Goal: Navigation & Orientation: Find specific page/section

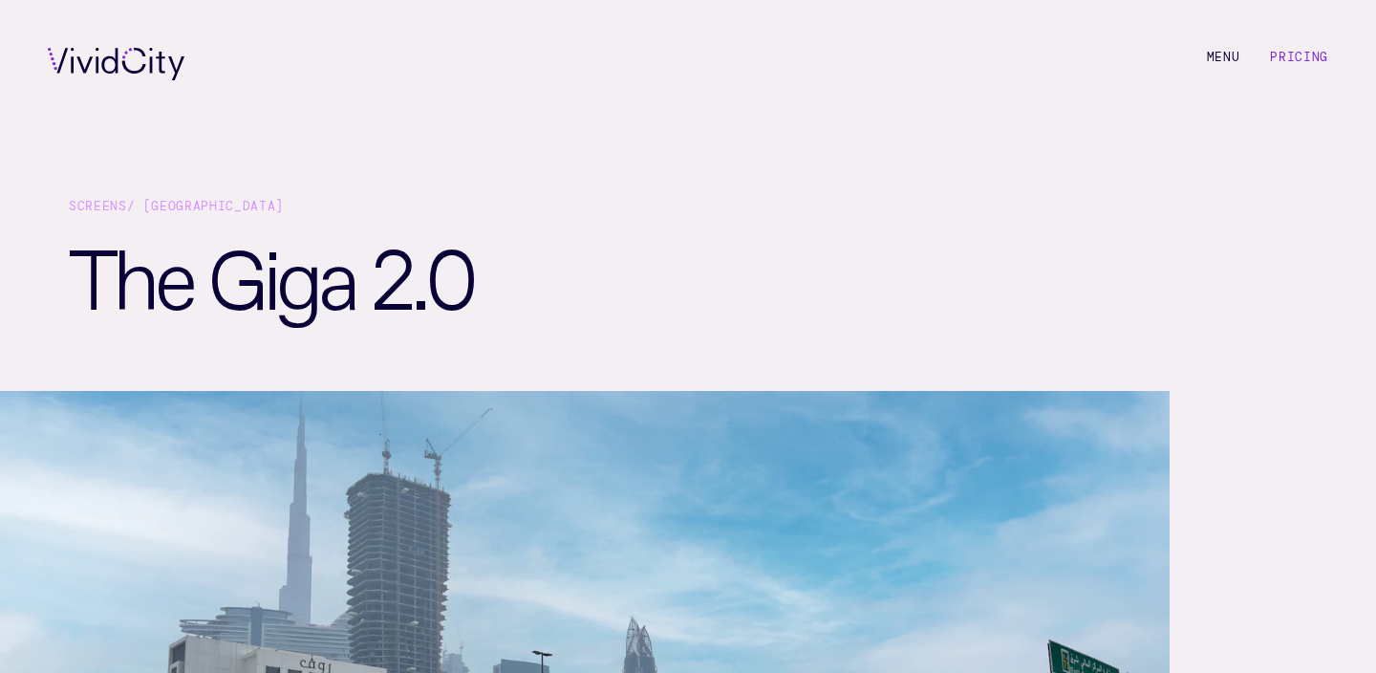
click at [1306, 43] on div "M e n u Pricing" at bounding box center [688, 64] width 1376 height 128
click at [1305, 54] on link "Pricing" at bounding box center [1299, 57] width 58 height 16
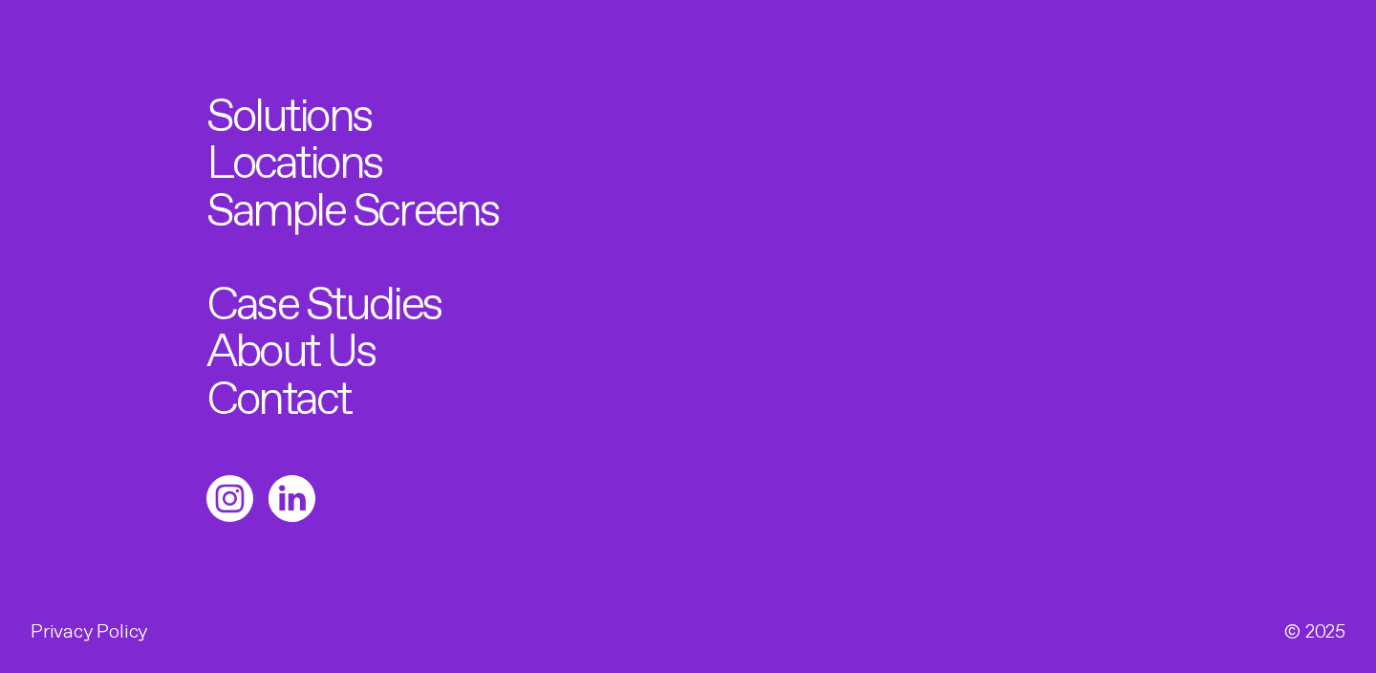
scroll to position [2499, 0]
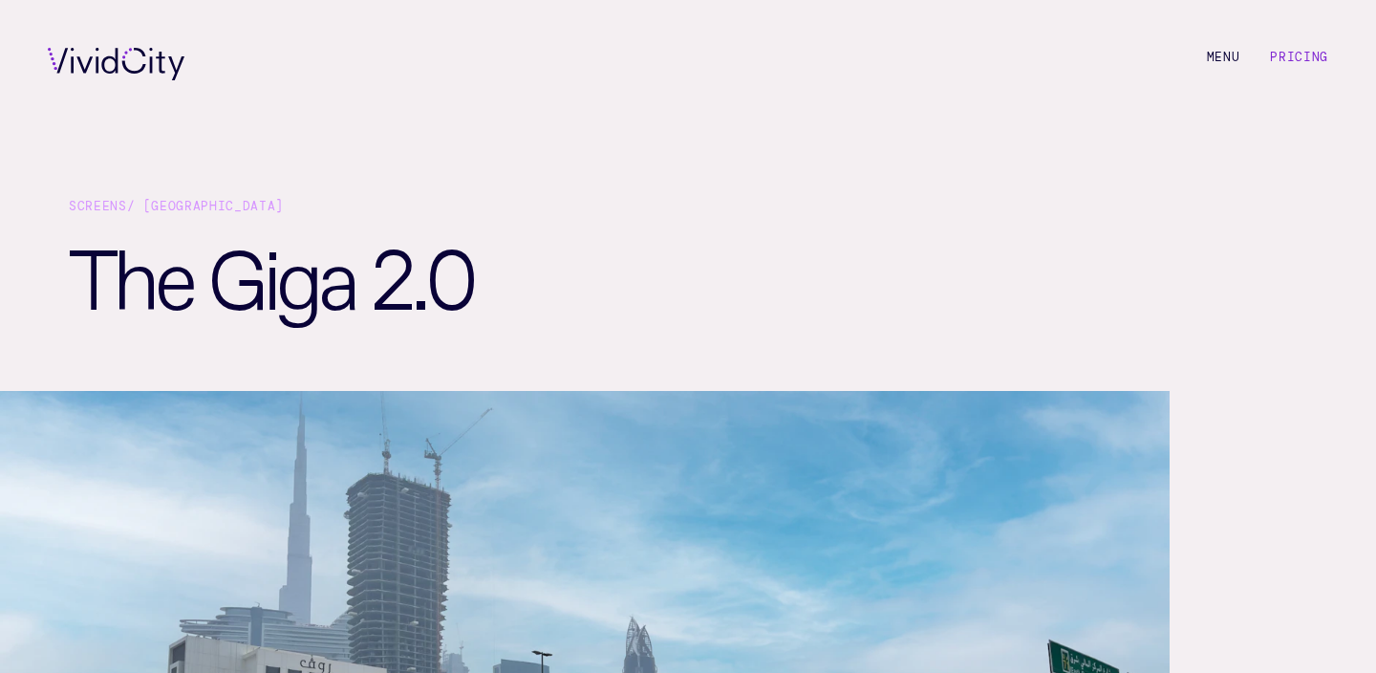
click at [1111, 131] on div "Screens / Dubai The Giga 2.0" at bounding box center [688, 259] width 1376 height 263
click at [1207, 69] on div "M e n u Pricing" at bounding box center [688, 64] width 1376 height 128
click at [1212, 56] on li "M e n u" at bounding box center [1223, 64] width 33 height 32
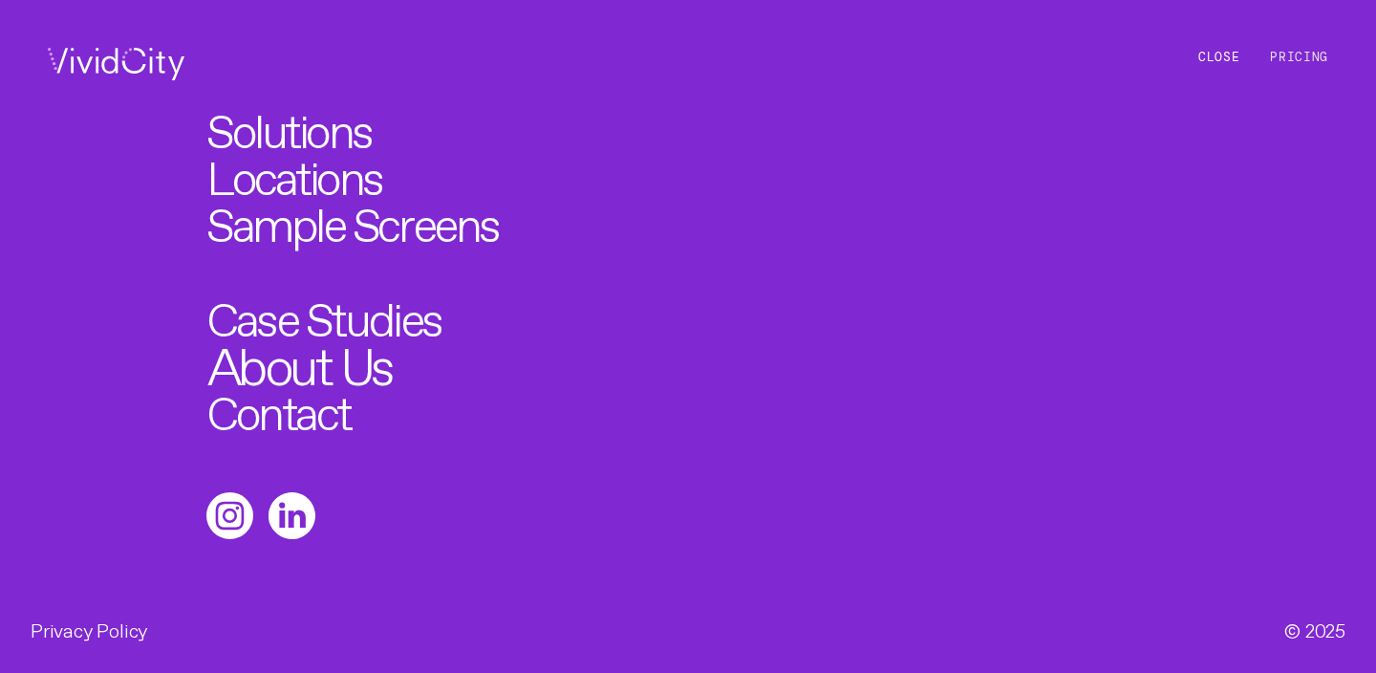
click at [348, 343] on link "About Us" at bounding box center [299, 360] width 185 height 52
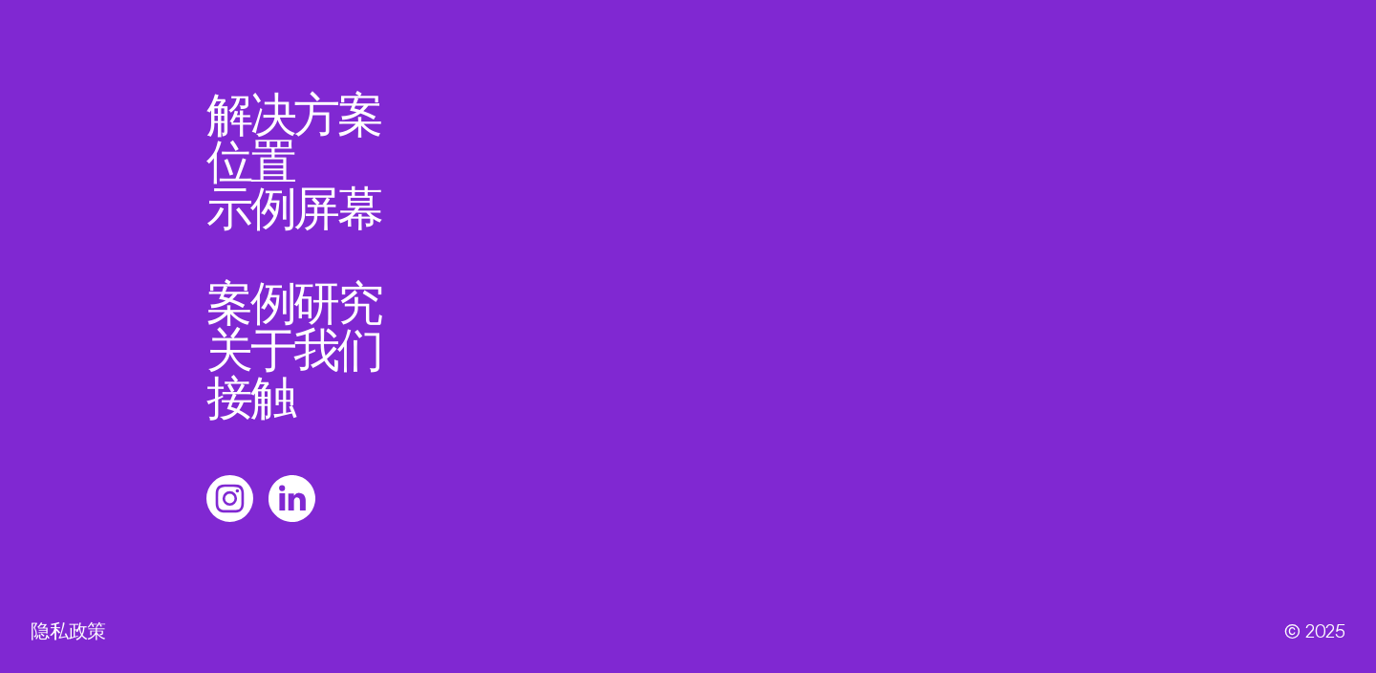
scroll to position [1160, 0]
click at [257, 157] on font "位置" at bounding box center [254, 154] width 96 height 27
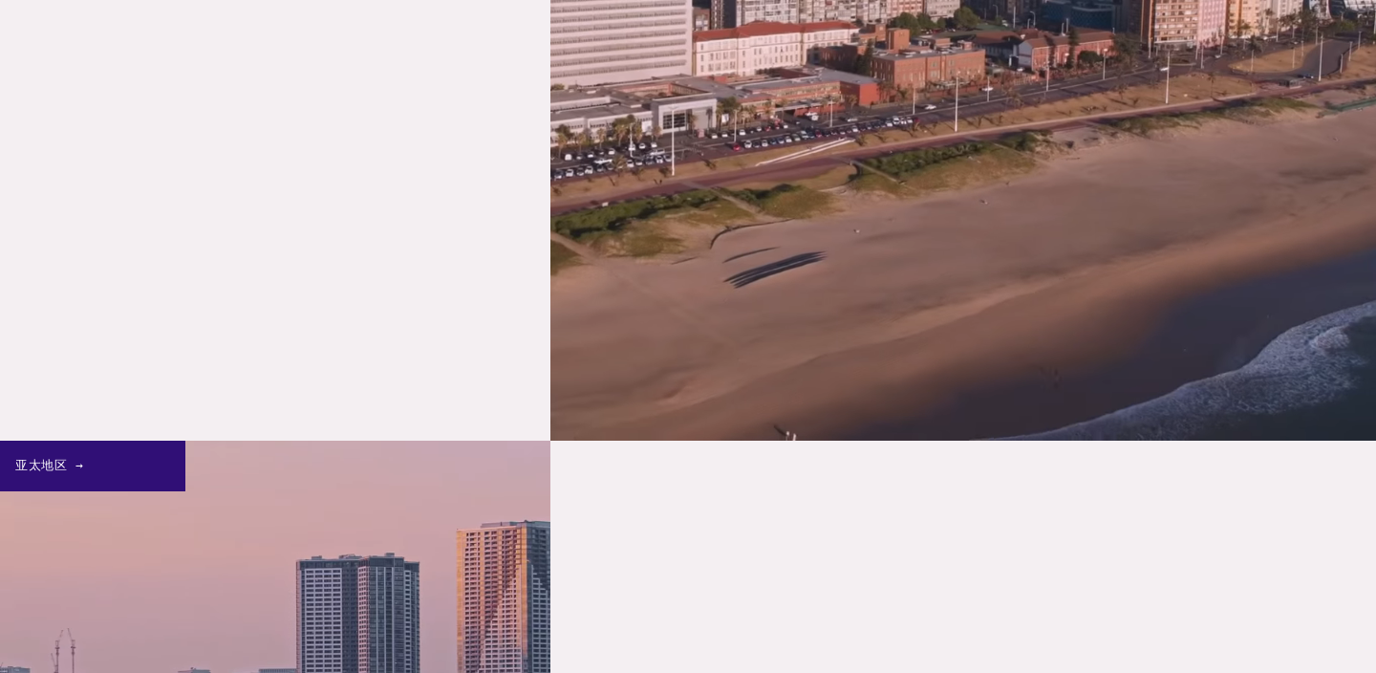
scroll to position [1217, 0]
